Goal: Task Accomplishment & Management: Use online tool/utility

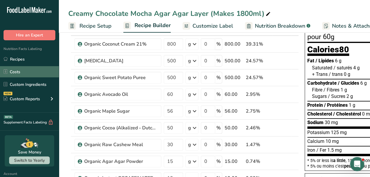
scroll to position [40, 0]
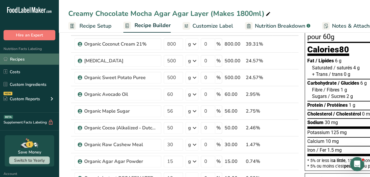
click at [27, 59] on link "Recipes" at bounding box center [29, 59] width 59 height 11
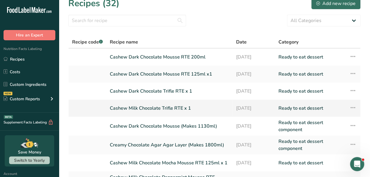
scroll to position [8, 0]
click at [169, 92] on link "Cashew Dark Chocolate Trifle RTE x 1" at bounding box center [169, 91] width 119 height 12
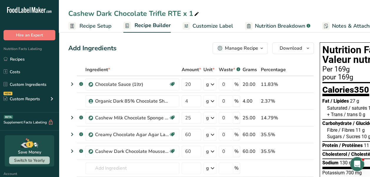
click at [270, 24] on span "Nutrition Breakdown" at bounding box center [280, 26] width 50 height 8
click at [271, 27] on span "Nutrition Breakdown" at bounding box center [280, 26] width 50 height 8
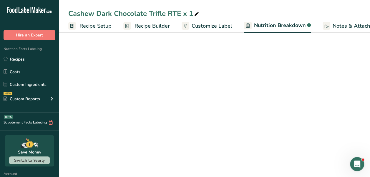
scroll to position [0, 10]
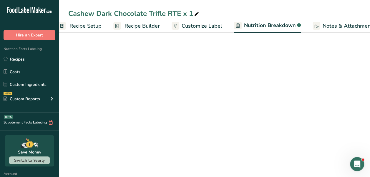
select select "Calories"
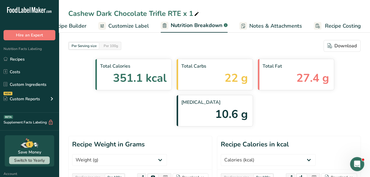
scroll to position [0, 0]
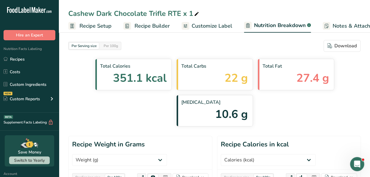
click at [91, 29] on span "Recipe Setup" at bounding box center [96, 26] width 32 height 8
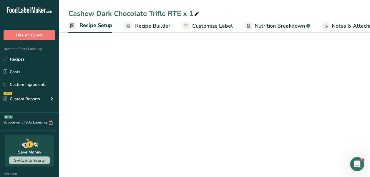
scroll to position [0, 2]
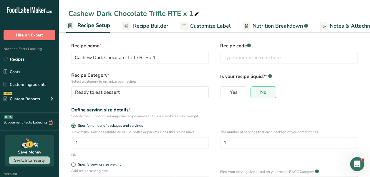
click at [149, 21] on link "Recipe Builder" at bounding box center [145, 25] width 47 height 13
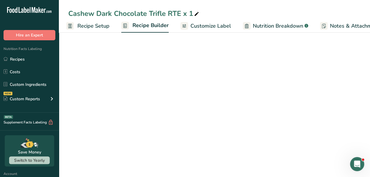
click at [91, 27] on span "Recipe Setup" at bounding box center [93, 26] width 32 height 8
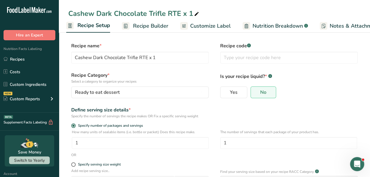
click at [142, 24] on span "Recipe Builder" at bounding box center [150, 26] width 35 height 8
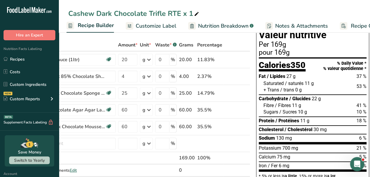
scroll to position [24, 0]
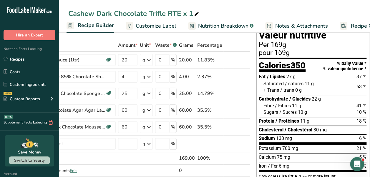
click at [313, 117] on div "Protein / Protéines 11 g 18 %" at bounding box center [313, 121] width 108 height 9
click at [9, 59] on link "Recipes" at bounding box center [29, 59] width 59 height 11
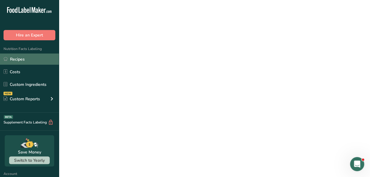
click at [35, 58] on link "Recipes" at bounding box center [29, 59] width 59 height 11
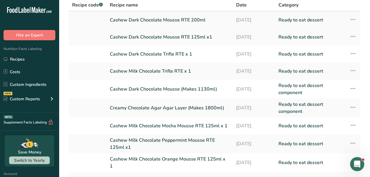
scroll to position [103, 0]
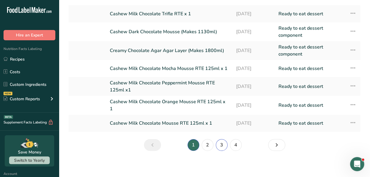
click at [219, 143] on link "3" at bounding box center [222, 145] width 12 height 12
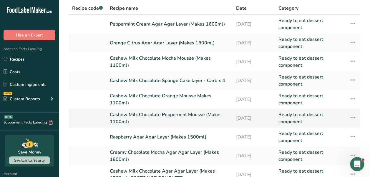
scroll to position [115, 0]
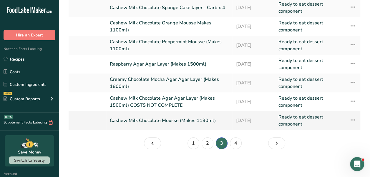
click at [175, 121] on link "Cashew Milk Chocolate Mousse (Makes 1130ml)" at bounding box center [169, 121] width 119 height 14
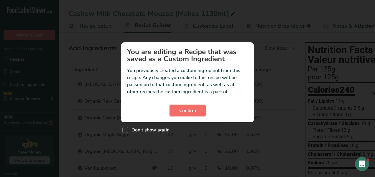
click at [189, 108] on span "Confirm" at bounding box center [187, 110] width 17 height 7
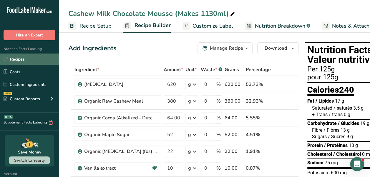
click at [19, 58] on link "Recipes" at bounding box center [29, 59] width 59 height 11
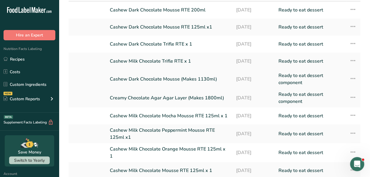
scroll to position [55, 0]
click at [168, 95] on link "Creamy Chocolate Agar Agar Layer (Makes 1800ml)" at bounding box center [169, 98] width 119 height 14
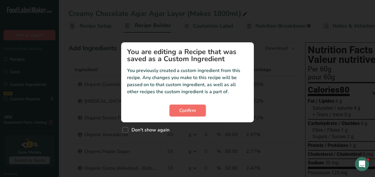
click at [184, 115] on button "Confirm" at bounding box center [187, 111] width 36 height 12
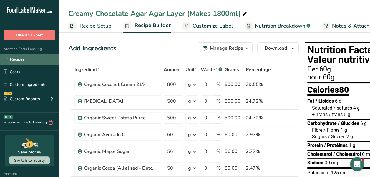
click at [20, 57] on link "Recipes" at bounding box center [29, 59] width 59 height 11
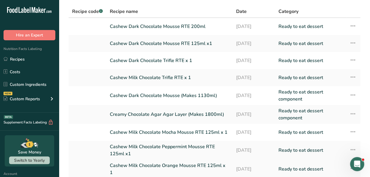
scroll to position [103, 0]
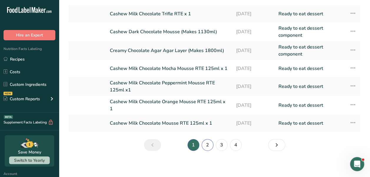
click at [209, 141] on link "2" at bounding box center [208, 145] width 12 height 12
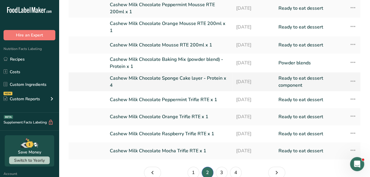
scroll to position [75, 0]
click at [218, 174] on link "3" at bounding box center [222, 173] width 12 height 12
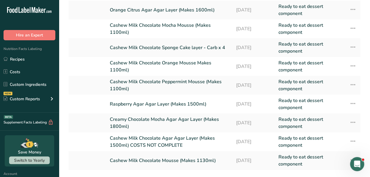
scroll to position [77, 0]
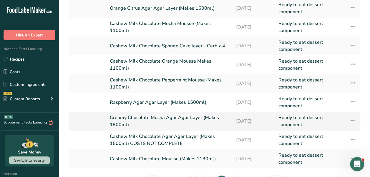
click at [170, 119] on link "Creamy Chocolate Mocha Agar Agar Layer (Makes 1800ml)" at bounding box center [169, 121] width 119 height 14
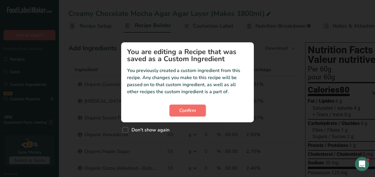
click at [183, 113] on span "Confirm" at bounding box center [187, 110] width 17 height 7
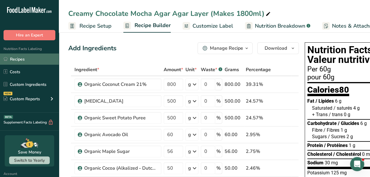
click at [22, 56] on link "Recipes" at bounding box center [29, 59] width 59 height 11
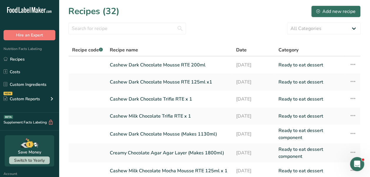
scroll to position [103, 0]
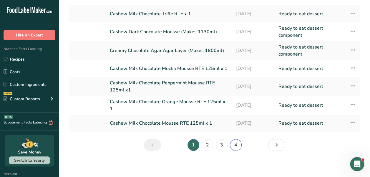
click at [233, 140] on link "4" at bounding box center [236, 145] width 12 height 12
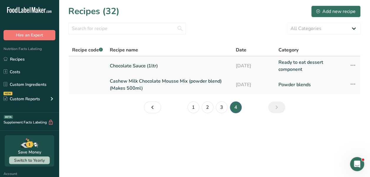
click at [147, 65] on link "Chocolate Sauce (1ltr)" at bounding box center [169, 66] width 119 height 14
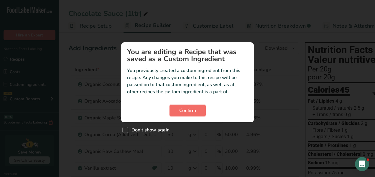
click at [189, 108] on span "Confirm" at bounding box center [187, 110] width 17 height 7
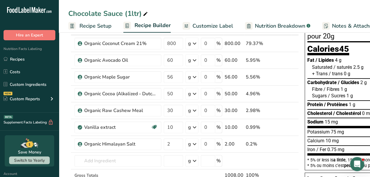
scroll to position [41, 0]
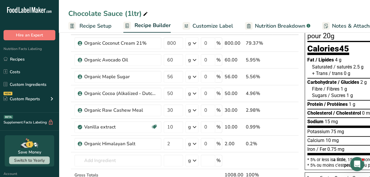
click at [189, 108] on div "g" at bounding box center [189, 110] width 3 height 7
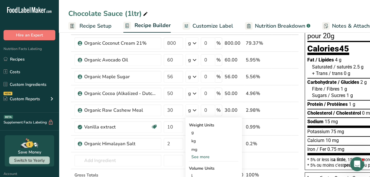
click at [189, 108] on div "g" at bounding box center [189, 110] width 3 height 7
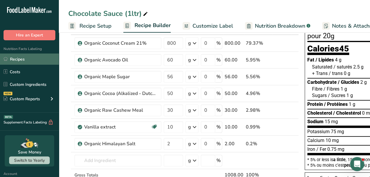
click at [24, 61] on link "Recipes" at bounding box center [29, 59] width 59 height 11
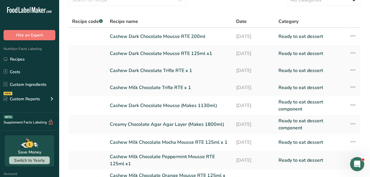
scroll to position [30, 0]
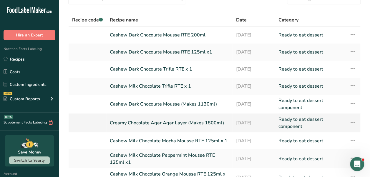
click at [158, 128] on link "Creamy Chocolate Agar Agar Layer (Makes 1800ml)" at bounding box center [169, 123] width 119 height 14
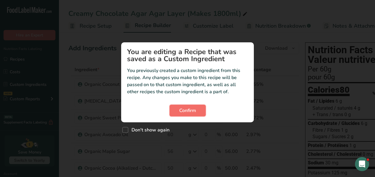
click at [192, 109] on span "Confirm" at bounding box center [187, 110] width 17 height 7
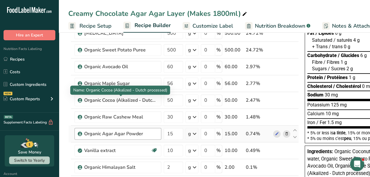
scroll to position [68, 0]
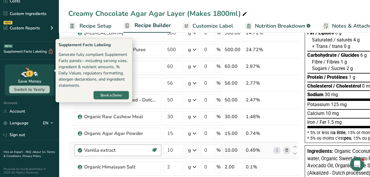
drag, startPoint x: 130, startPoint y: 186, endPoint x: 131, endPoint y: 148, distance: 37.1
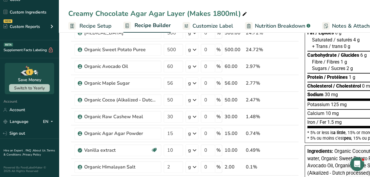
scroll to position [0, 0]
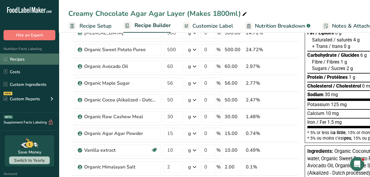
click at [18, 57] on link "Recipes" at bounding box center [29, 59] width 59 height 11
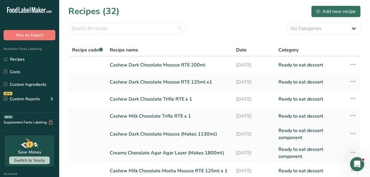
scroll to position [103, 0]
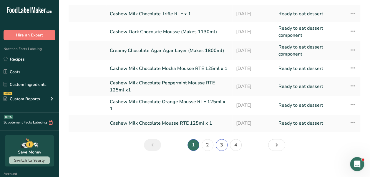
click at [223, 142] on link "3" at bounding box center [222, 145] width 12 height 12
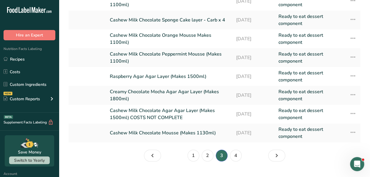
scroll to position [106, 0]
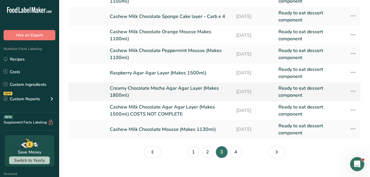
click at [188, 97] on link "Creamy Chocolate Mocha Agar Agar Layer (Makes 1800ml)" at bounding box center [169, 92] width 119 height 14
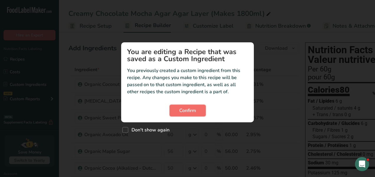
click at [191, 110] on span "Confirm" at bounding box center [187, 110] width 17 height 7
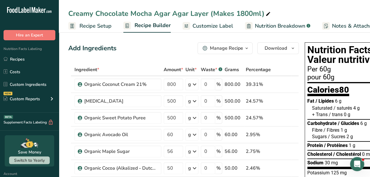
scroll to position [101, 0]
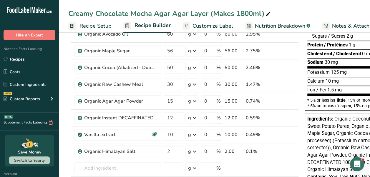
click at [191, 110] on td "g Weight Units g kg mg See more Volume Units l Volume units require a density c…" at bounding box center [191, 118] width 15 height 17
click at [21, 62] on link "Recipes" at bounding box center [29, 59] width 59 height 11
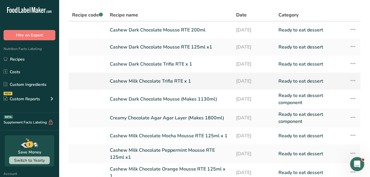
scroll to position [36, 0]
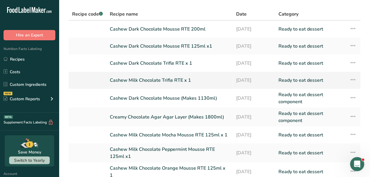
click at [164, 119] on link "Creamy Chocolate Agar Agar Layer (Makes 1800ml)" at bounding box center [169, 117] width 119 height 14
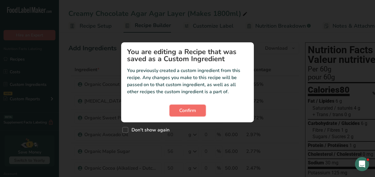
click at [194, 114] on button "Confirm" at bounding box center [187, 111] width 36 height 12
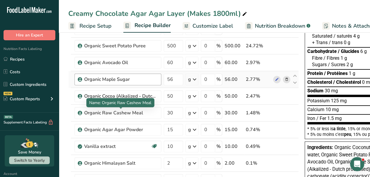
scroll to position [72, 0]
